Goal: Task Accomplishment & Management: Use online tool/utility

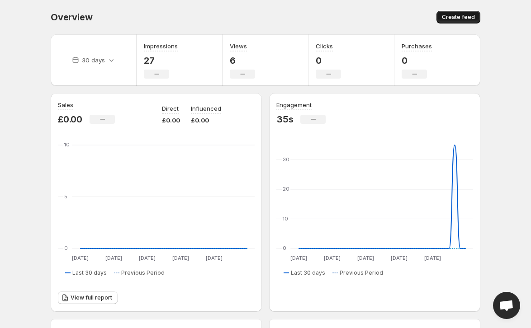
click at [444, 11] on button "Create feed" at bounding box center [458, 17] width 44 height 13
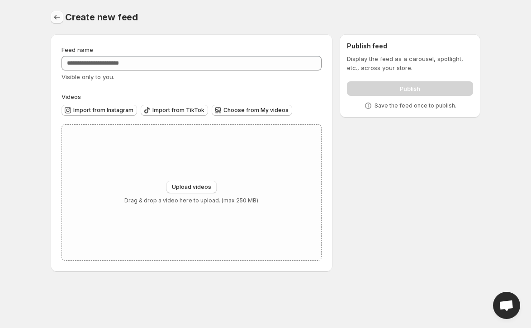
click at [54, 16] on icon "Settings" at bounding box center [56, 17] width 9 height 9
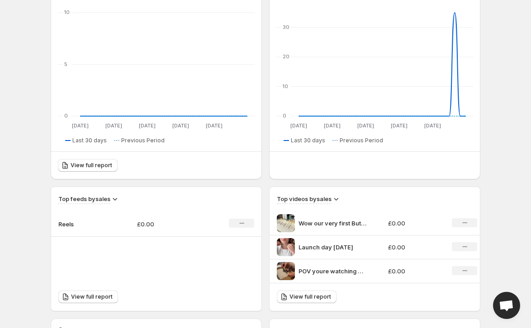
scroll to position [237, 0]
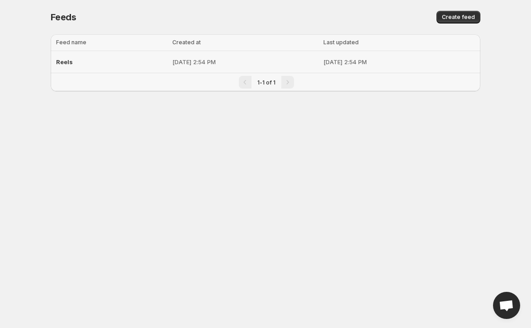
click at [172, 59] on p "[DATE] 2:54 PM" at bounding box center [245, 61] width 146 height 9
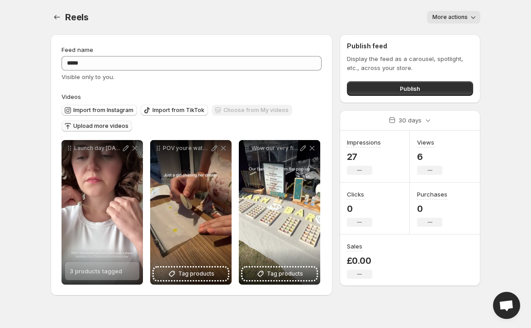
click at [114, 124] on span "Upload more videos" at bounding box center [100, 126] width 55 height 7
click at [84, 108] on span "Import from Instagram" at bounding box center [103, 110] width 60 height 7
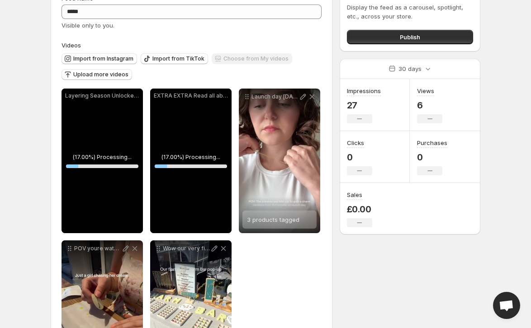
scroll to position [64, 0]
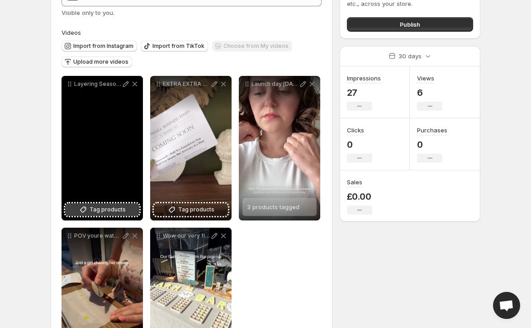
click at [113, 212] on span "Tag products" at bounding box center [108, 209] width 36 height 9
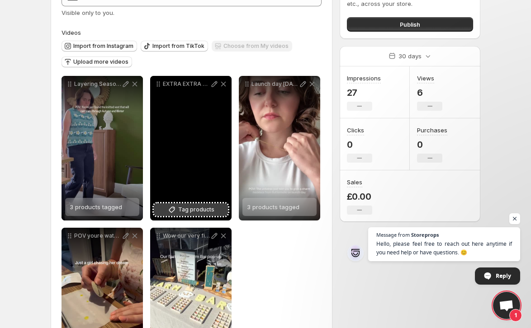
click at [194, 211] on span "Tag products" at bounding box center [196, 209] width 36 height 9
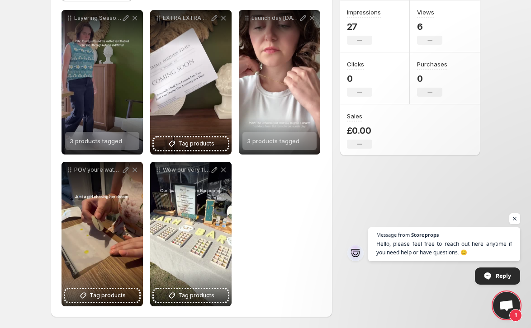
scroll to position [130, 0]
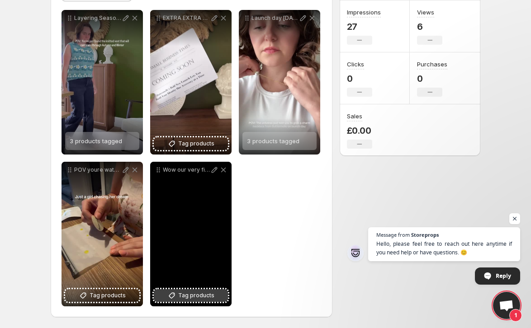
click at [198, 289] on button "Tag products" at bounding box center [191, 295] width 74 height 13
click at [116, 198] on div "POV youre watching me start my business business justagirl buttermelle" at bounding box center [101, 234] width 81 height 145
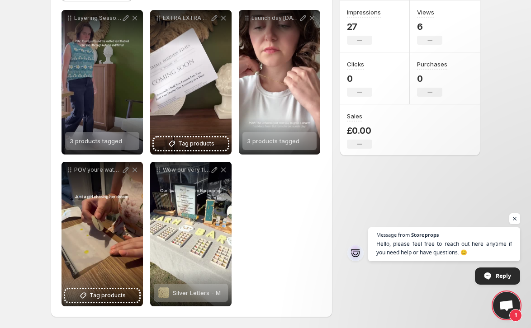
click at [37, 146] on body "**********" at bounding box center [265, 34] width 531 height 328
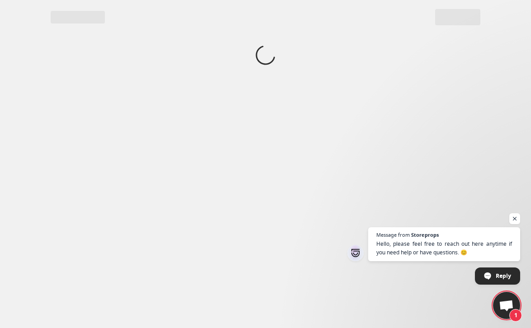
scroll to position [0, 0]
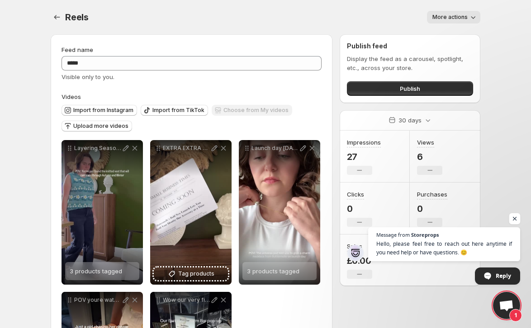
click at [519, 216] on span "Open chat" at bounding box center [514, 218] width 11 height 11
